Goal: Information Seeking & Learning: Learn about a topic

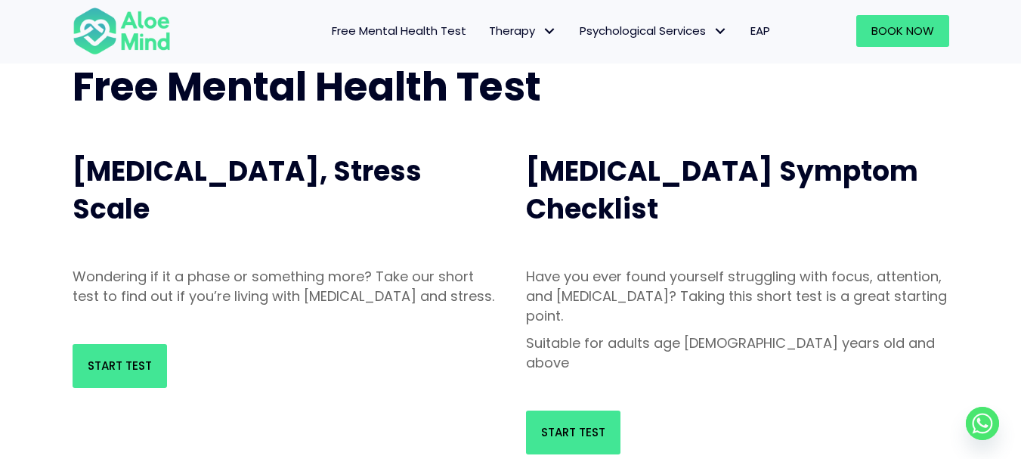
scroll to position [151, 0]
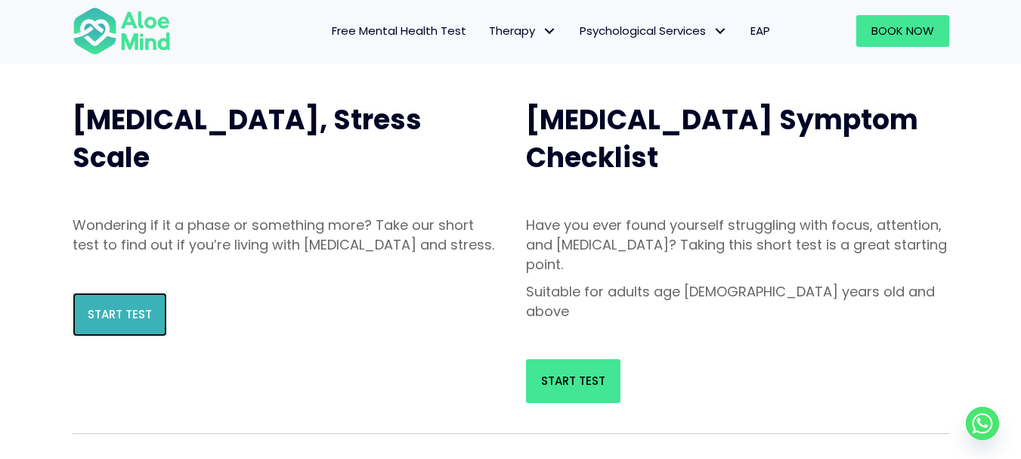
click at [104, 322] on span "Start Test" at bounding box center [120, 314] width 64 height 16
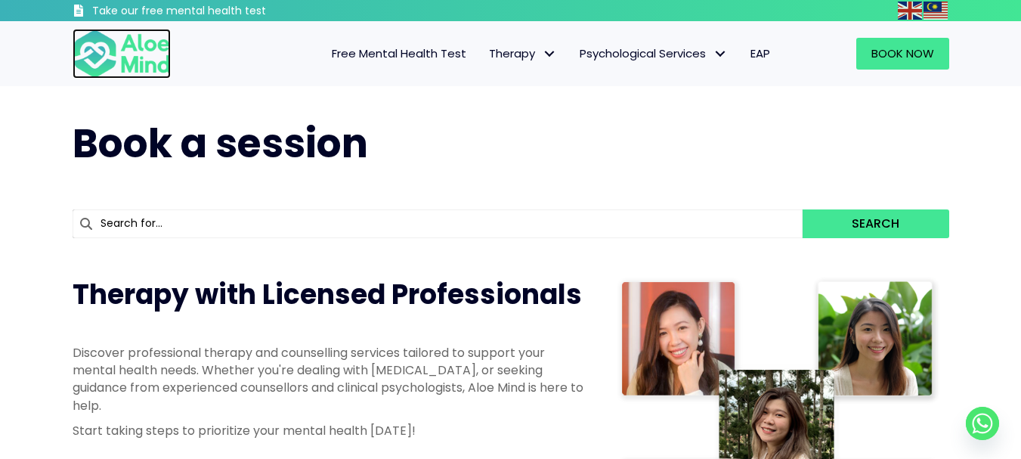
click at [123, 49] on img at bounding box center [122, 54] width 98 height 50
